Goal: Task Accomplishment & Management: Manage account settings

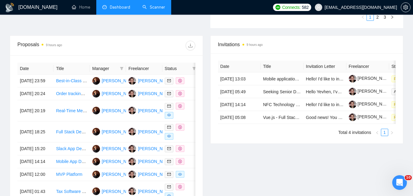
click at [143, 5] on link "Scanner" at bounding box center [154, 7] width 23 height 5
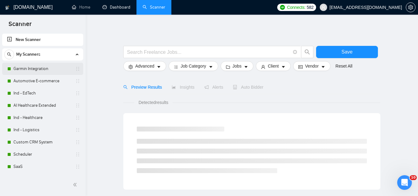
click at [19, 69] on link "Garmin Integration" at bounding box center [42, 69] width 58 height 12
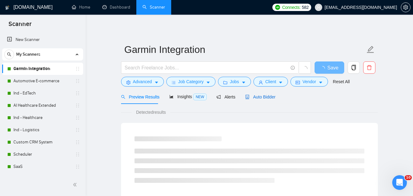
click at [263, 96] on span "Auto Bidder" at bounding box center [260, 97] width 30 height 5
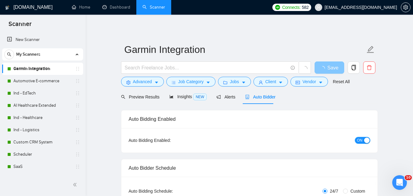
click at [363, 142] on button "ON" at bounding box center [362, 140] width 15 height 7
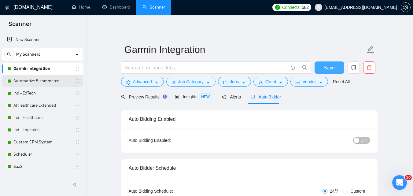
drag, startPoint x: 327, startPoint y: 66, endPoint x: 31, endPoint y: 77, distance: 296.4
click at [327, 66] on span "Save" at bounding box center [329, 68] width 11 height 8
click at [31, 81] on link "Automotive E-commerce" at bounding box center [42, 81] width 58 height 12
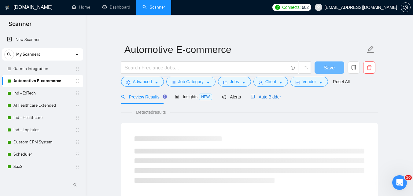
click at [265, 95] on span "Auto Bidder" at bounding box center [266, 97] width 30 height 5
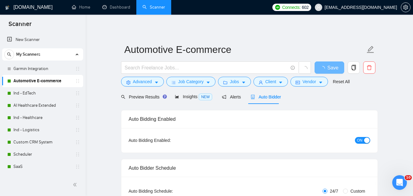
click at [364, 141] on div "button" at bounding box center [367, 141] width 6 height 6
checkbox input "true"
click at [322, 64] on button "Save" at bounding box center [330, 67] width 30 height 12
click at [26, 92] on link "Ind - EdTech" at bounding box center [42, 93] width 58 height 12
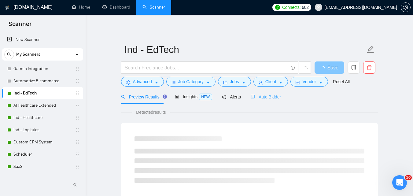
click at [259, 93] on div "Auto Bidder" at bounding box center [266, 97] width 30 height 14
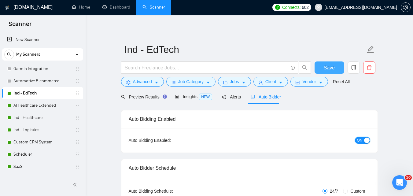
click at [367, 140] on div "button" at bounding box center [367, 141] width 6 height 6
checkbox input "true"
click at [325, 67] on span "Save" at bounding box center [329, 68] width 11 height 8
checkbox input "true"
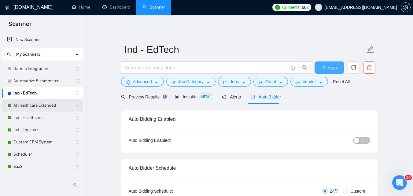
checkbox input "true"
click at [29, 104] on link "AI Healthcare Extended" at bounding box center [42, 105] width 58 height 12
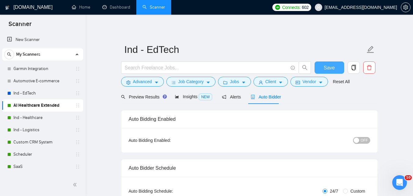
click at [254, 99] on span "Auto Bidder" at bounding box center [266, 97] width 30 height 5
click at [365, 138] on div "button" at bounding box center [367, 141] width 6 height 6
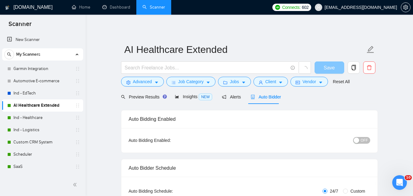
click at [333, 66] on span "Save" at bounding box center [329, 68] width 11 height 8
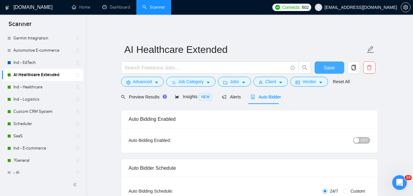
click at [329, 64] on span "Save" at bounding box center [329, 68] width 11 height 8
click at [56, 87] on link "Ind - Healthcare" at bounding box center [42, 87] width 58 height 12
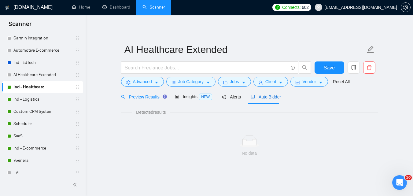
click at [257, 96] on span "Auto Bidder" at bounding box center [266, 97] width 30 height 5
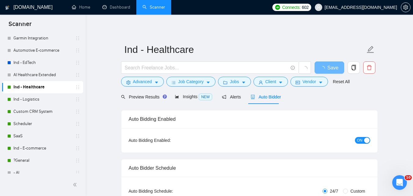
click at [361, 140] on span "ON" at bounding box center [360, 140] width 6 height 7
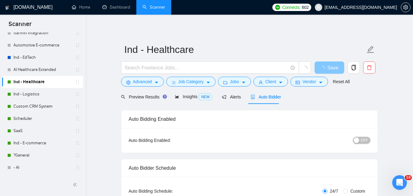
checkbox input "true"
click at [326, 67] on span "Save" at bounding box center [329, 68] width 11 height 8
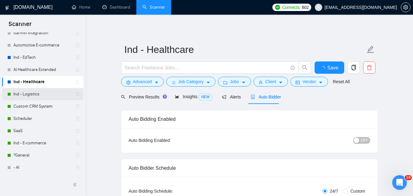
click at [40, 89] on link "Ind - Logistics" at bounding box center [42, 94] width 58 height 12
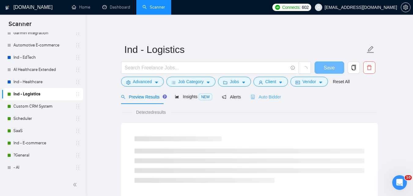
click at [270, 102] on div "Auto Bidder" at bounding box center [266, 97] width 30 height 14
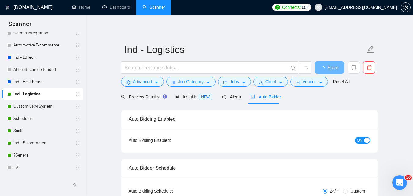
click at [359, 139] on span "ON" at bounding box center [360, 140] width 6 height 7
checkbox input "true"
click at [324, 62] on button "Save" at bounding box center [330, 67] width 30 height 12
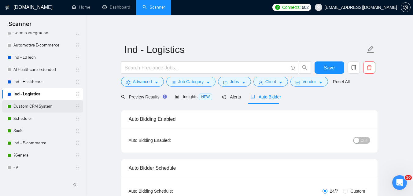
click at [29, 109] on link "Custom CRM System" at bounding box center [42, 106] width 58 height 12
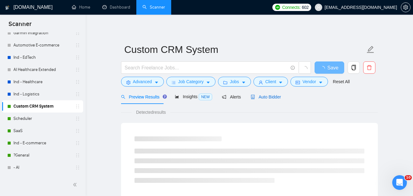
click at [264, 96] on span "Auto Bidder" at bounding box center [266, 97] width 30 height 5
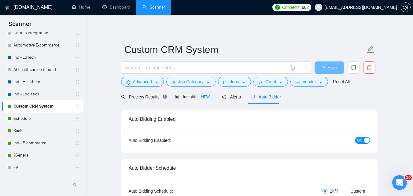
checkbox input "true"
click at [364, 139] on div "button" at bounding box center [367, 141] width 6 height 6
click at [327, 68] on span "Save" at bounding box center [329, 68] width 11 height 8
click at [23, 119] on link "Scheduler" at bounding box center [42, 119] width 58 height 12
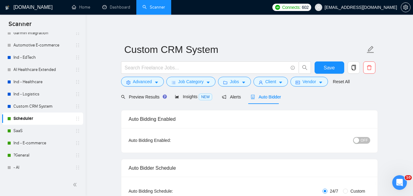
click at [257, 99] on span "Auto Bidder" at bounding box center [266, 97] width 30 height 5
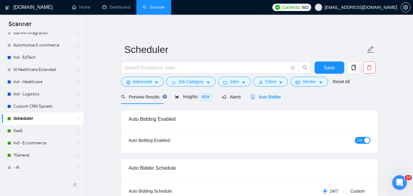
click at [364, 137] on button "ON" at bounding box center [362, 140] width 15 height 7
click at [328, 69] on span "Save" at bounding box center [329, 68] width 11 height 8
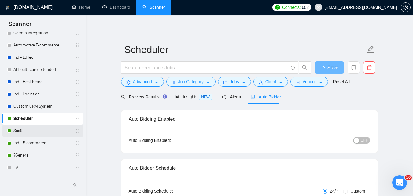
click at [19, 129] on link "SaaS" at bounding box center [42, 131] width 58 height 12
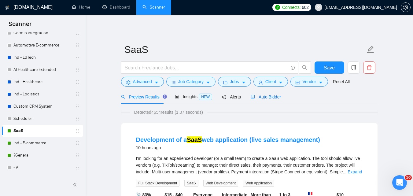
click at [271, 100] on div "Auto Bidder" at bounding box center [266, 97] width 30 height 7
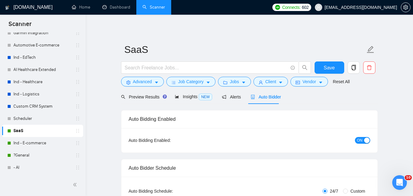
click at [363, 140] on button "ON" at bounding box center [362, 140] width 15 height 7
click at [317, 65] on button "Save" at bounding box center [330, 67] width 30 height 12
click at [43, 139] on link "Ind - E-commerce" at bounding box center [42, 143] width 58 height 12
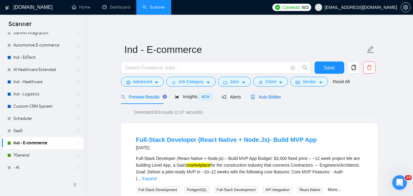
click at [256, 97] on span "Auto Bidder" at bounding box center [266, 97] width 30 height 5
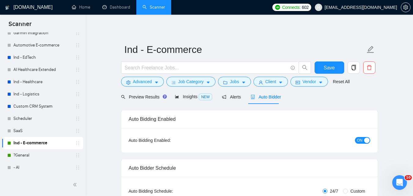
checkbox input "true"
click at [362, 143] on span "ON" at bounding box center [360, 140] width 6 height 7
click at [319, 64] on button "Save" at bounding box center [330, 67] width 30 height 12
click at [32, 154] on link "?General" at bounding box center [42, 155] width 58 height 12
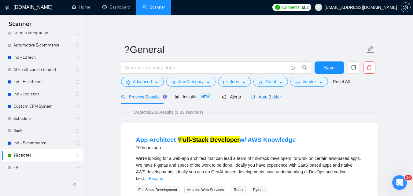
click at [252, 95] on span "Auto Bidder" at bounding box center [266, 97] width 30 height 5
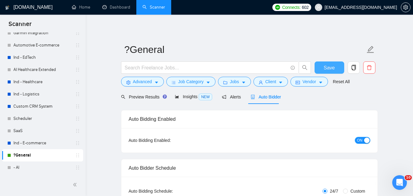
click at [362, 137] on span "ON" at bounding box center [360, 140] width 6 height 7
checkbox input "true"
click at [329, 66] on span "Save" at bounding box center [329, 68] width 11 height 8
checkbox input "true"
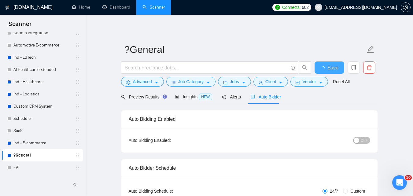
checkbox input "true"
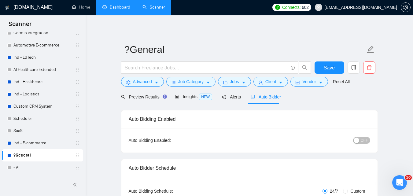
click at [115, 8] on link "Dashboard" at bounding box center [116, 7] width 28 height 5
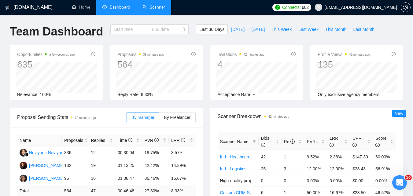
type input "[DATE]"
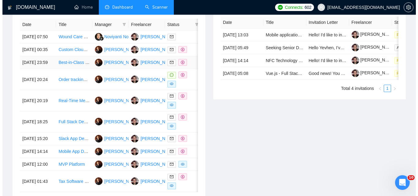
scroll to position [245, 0]
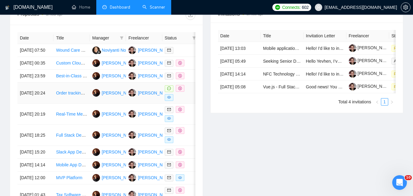
click at [43, 104] on td "[DATE] 20:24" at bounding box center [35, 93] width 36 height 21
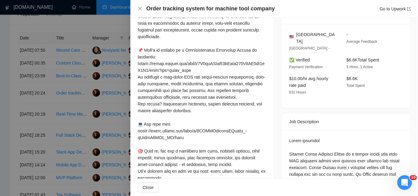
scroll to position [153, 0]
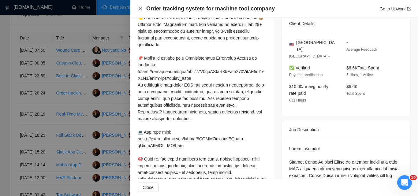
click at [138, 7] on icon "close" at bounding box center [140, 8] width 5 height 5
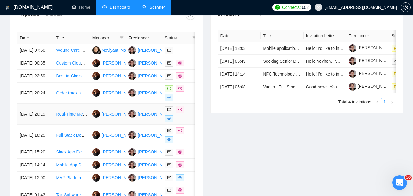
click at [46, 125] on td "[DATE] 20:19" at bounding box center [35, 114] width 36 height 21
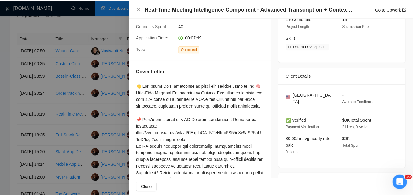
scroll to position [61, 0]
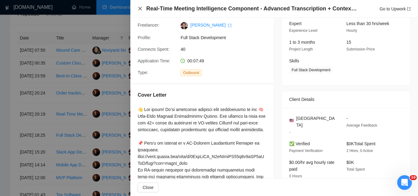
click at [138, 9] on icon "close" at bounding box center [140, 8] width 5 height 5
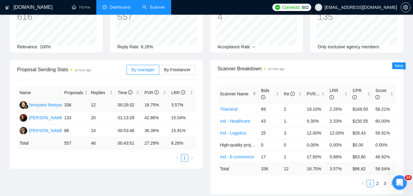
scroll to position [0, 0]
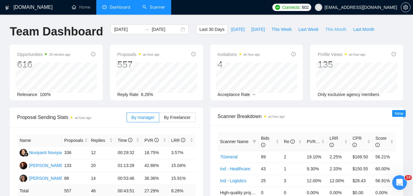
click at [333, 28] on span "This Month" at bounding box center [336, 29] width 21 height 7
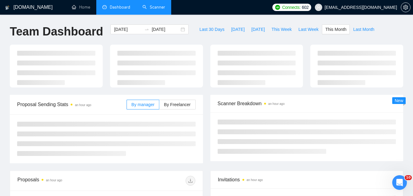
type input "[DATE]"
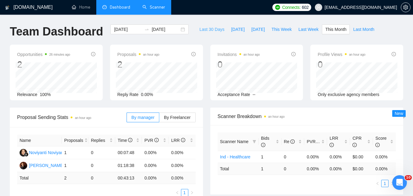
click at [211, 28] on span "Last 30 Days" at bounding box center [211, 29] width 25 height 7
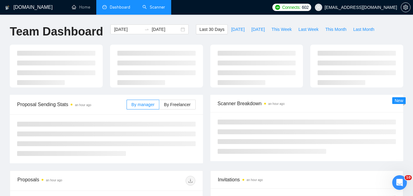
type input "[DATE]"
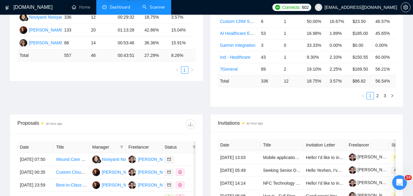
scroll to position [184, 0]
